Goal: Information Seeking & Learning: Learn about a topic

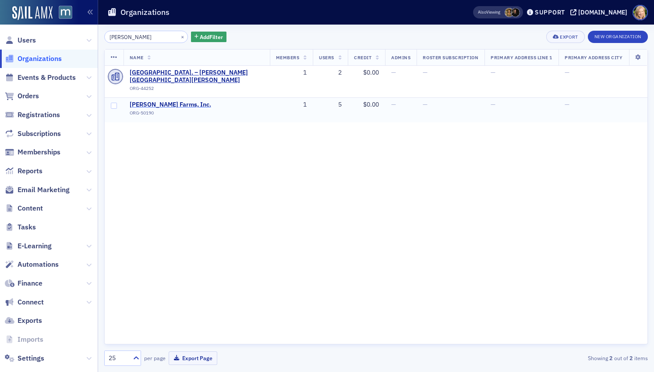
type input "[PERSON_NAME]"
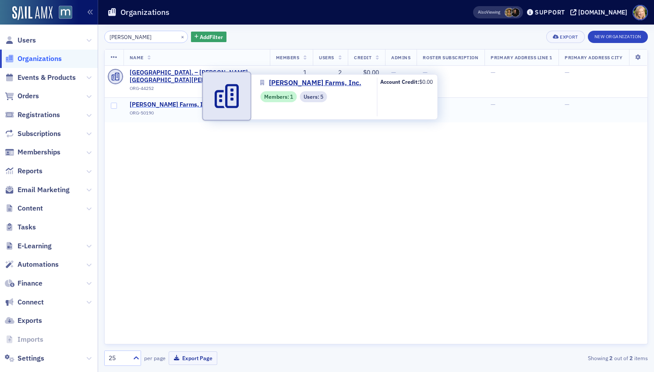
click at [178, 101] on span "[PERSON_NAME] Farms, Inc." at bounding box center [171, 105] width 82 height 8
select select "US"
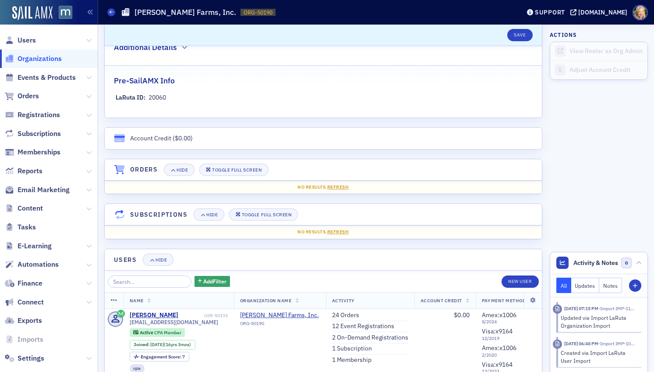
scroll to position [547, 0]
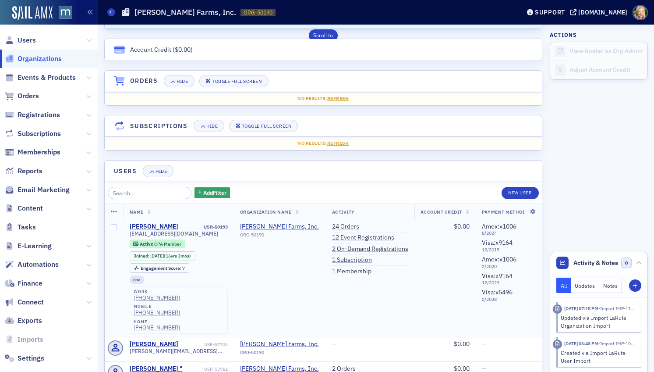
click at [141, 227] on div "[PERSON_NAME]" at bounding box center [154, 227] width 49 height 8
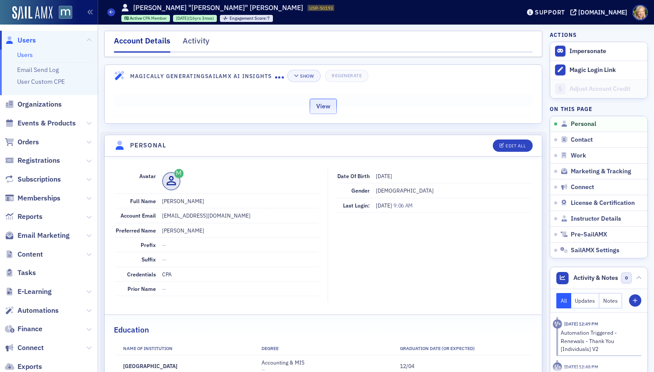
click at [314, 105] on button "View" at bounding box center [323, 106] width 27 height 15
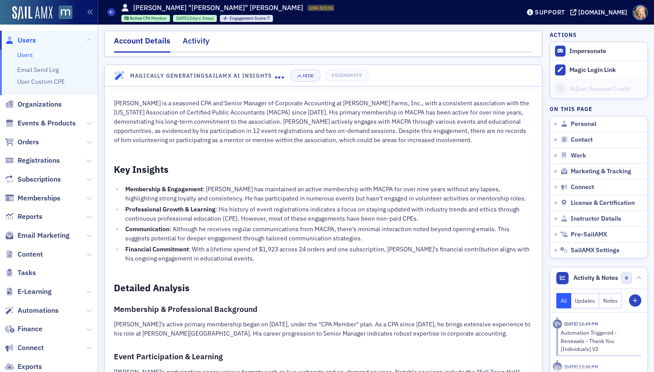
click at [185, 37] on div "Activity" at bounding box center [196, 43] width 27 height 16
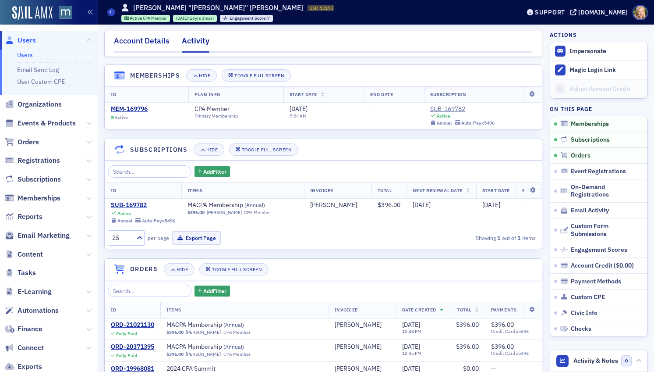
click at [161, 41] on div "Account Details" at bounding box center [142, 43] width 56 height 16
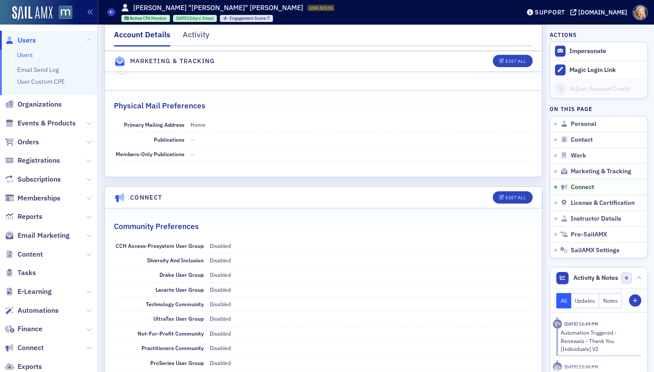
scroll to position [1427, 0]
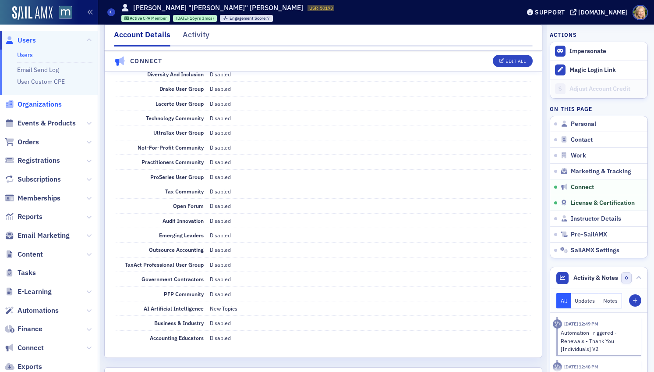
click at [33, 100] on span "Organizations" at bounding box center [40, 104] width 44 height 10
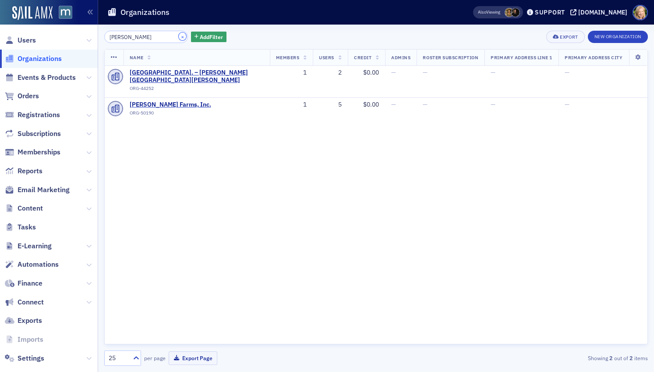
click at [179, 34] on button "×" at bounding box center [183, 36] width 8 height 8
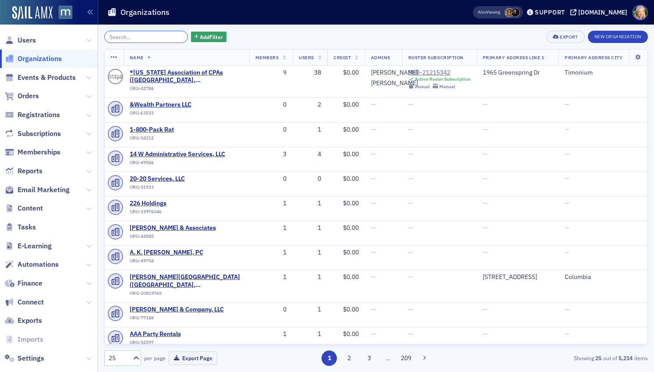
click at [172, 34] on input "search" at bounding box center [146, 37] width 84 height 12
click at [268, 59] on th "Members" at bounding box center [270, 58] width 43 height 16
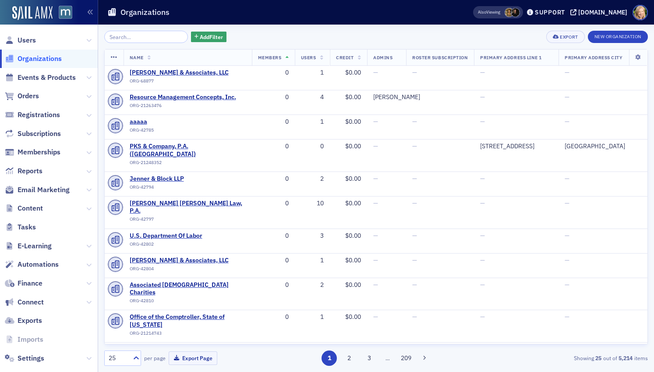
click at [285, 57] on th "Members" at bounding box center [273, 58] width 43 height 16
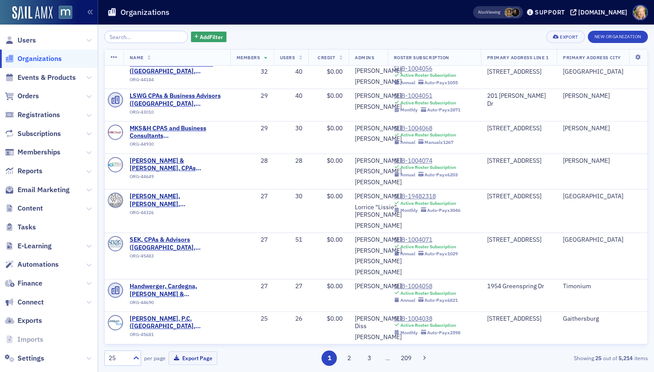
scroll to position [983, 0]
click at [351, 362] on button "2" at bounding box center [349, 357] width 15 height 15
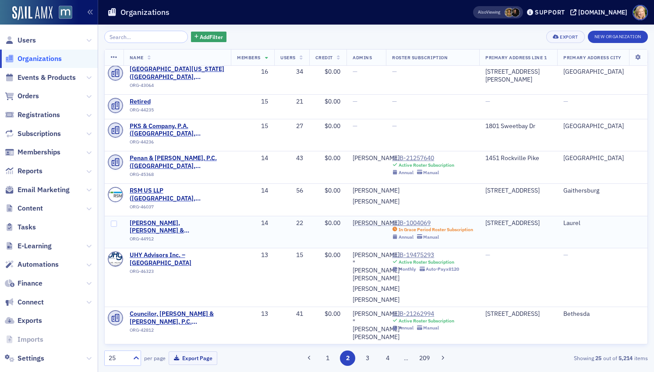
scroll to position [656, 0]
click at [368, 359] on button "3" at bounding box center [367, 357] width 15 height 15
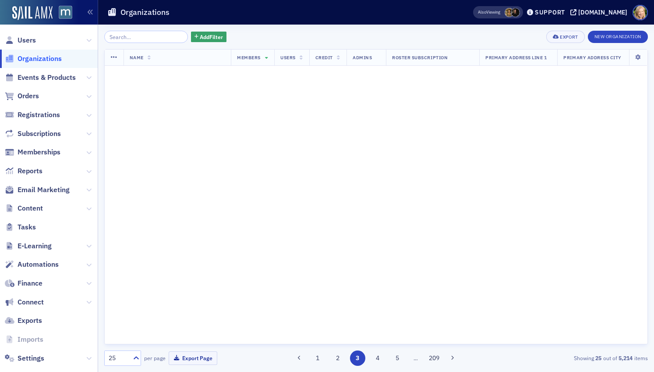
scroll to position [0, 0]
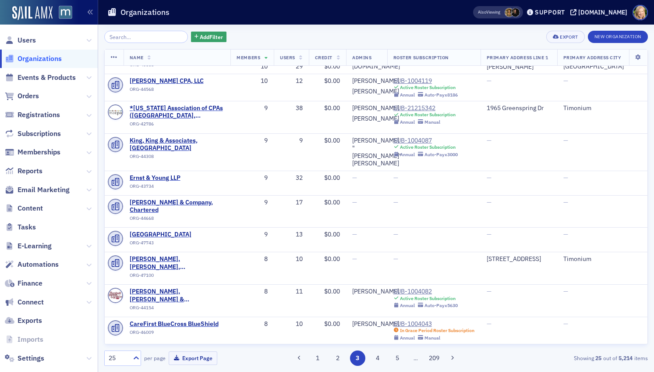
scroll to position [677, 0]
click at [381, 356] on button "4" at bounding box center [377, 357] width 15 height 15
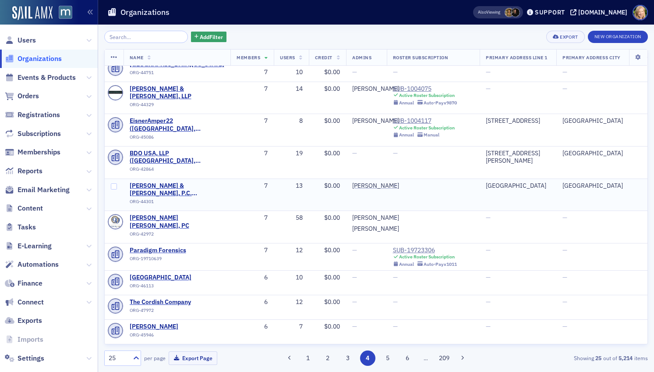
scroll to position [567, 0]
click at [391, 356] on button "5" at bounding box center [387, 357] width 15 height 15
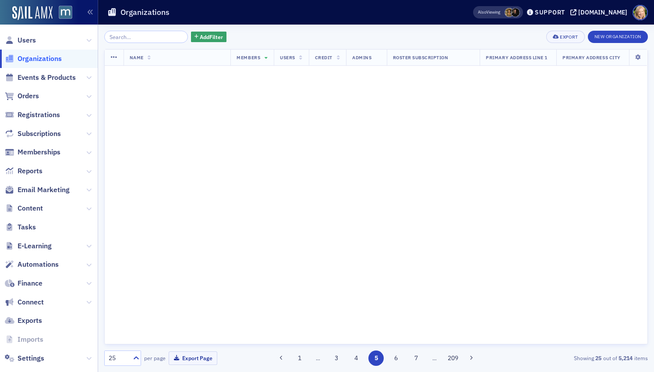
scroll to position [0, 0]
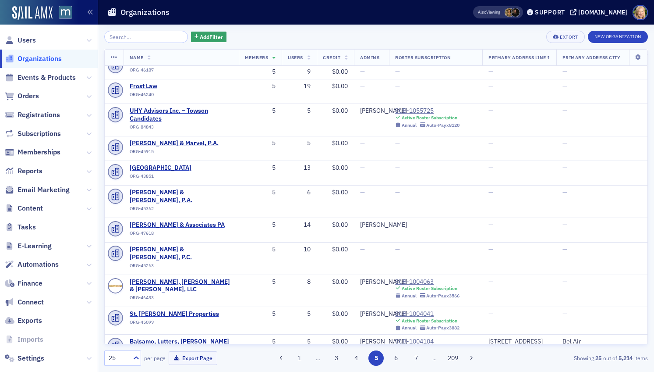
scroll to position [370, 0]
